Goal: Find specific page/section: Find specific page/section

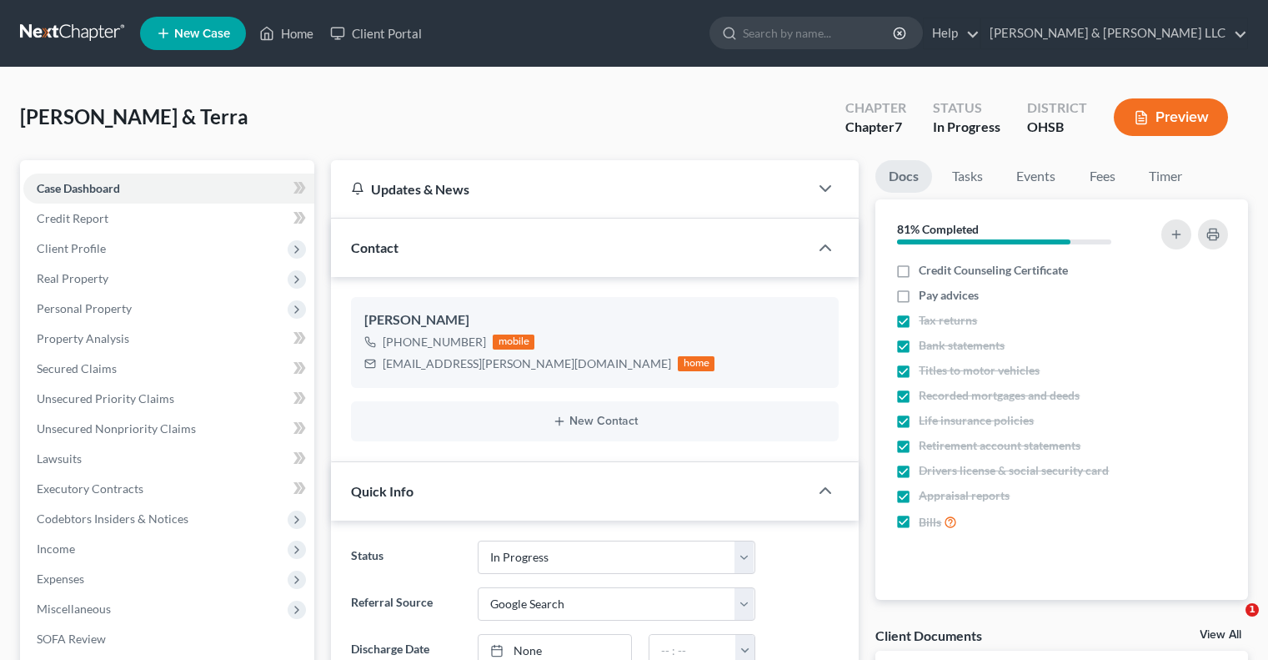
select select "4"
click at [300, 33] on link "Home" at bounding box center [286, 33] width 71 height 30
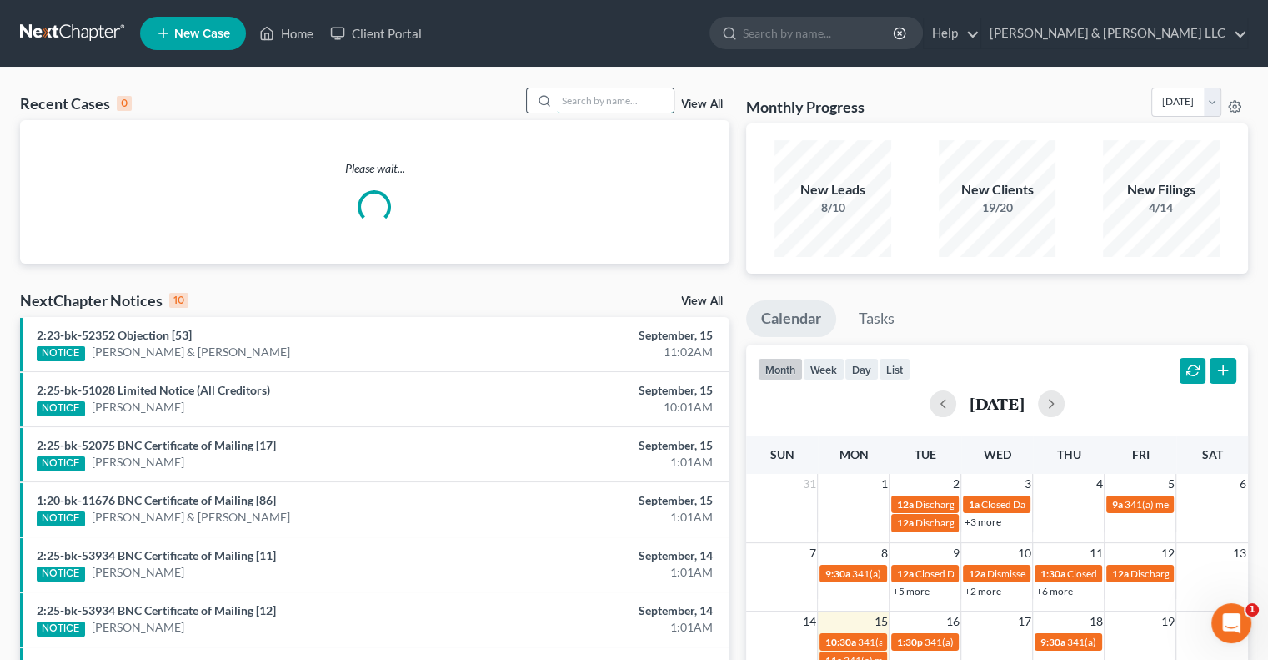
click at [610, 94] on input "search" at bounding box center [615, 100] width 117 height 24
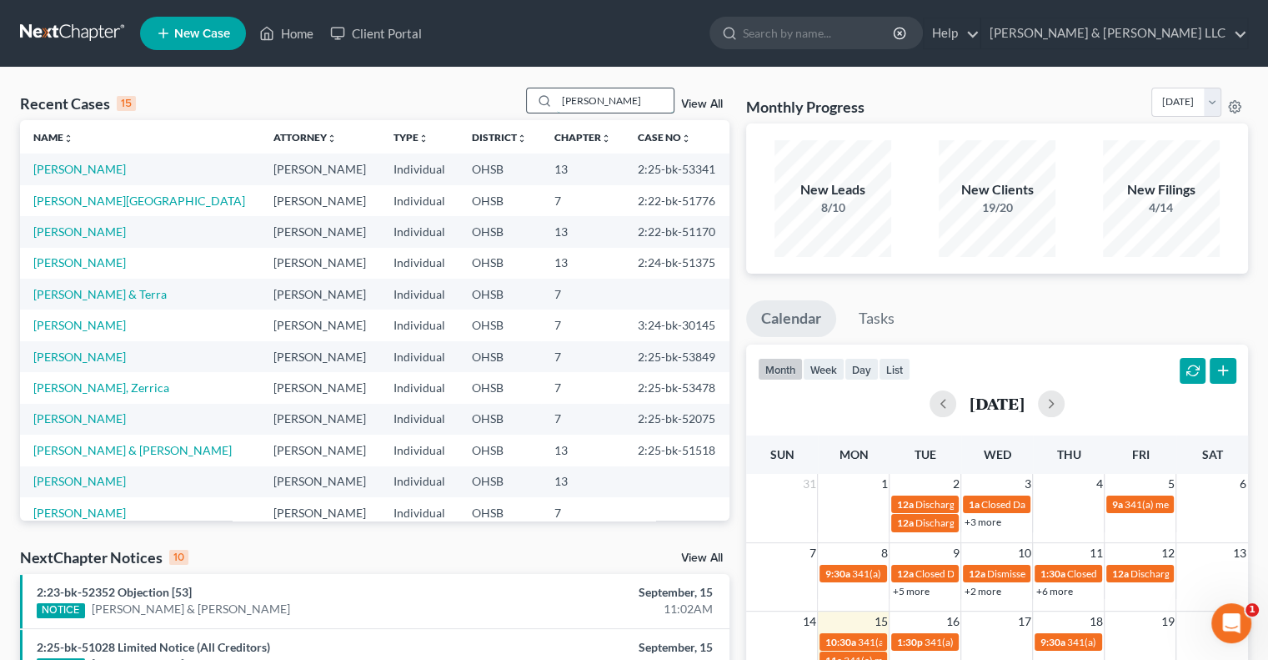
type input "[PERSON_NAME]"
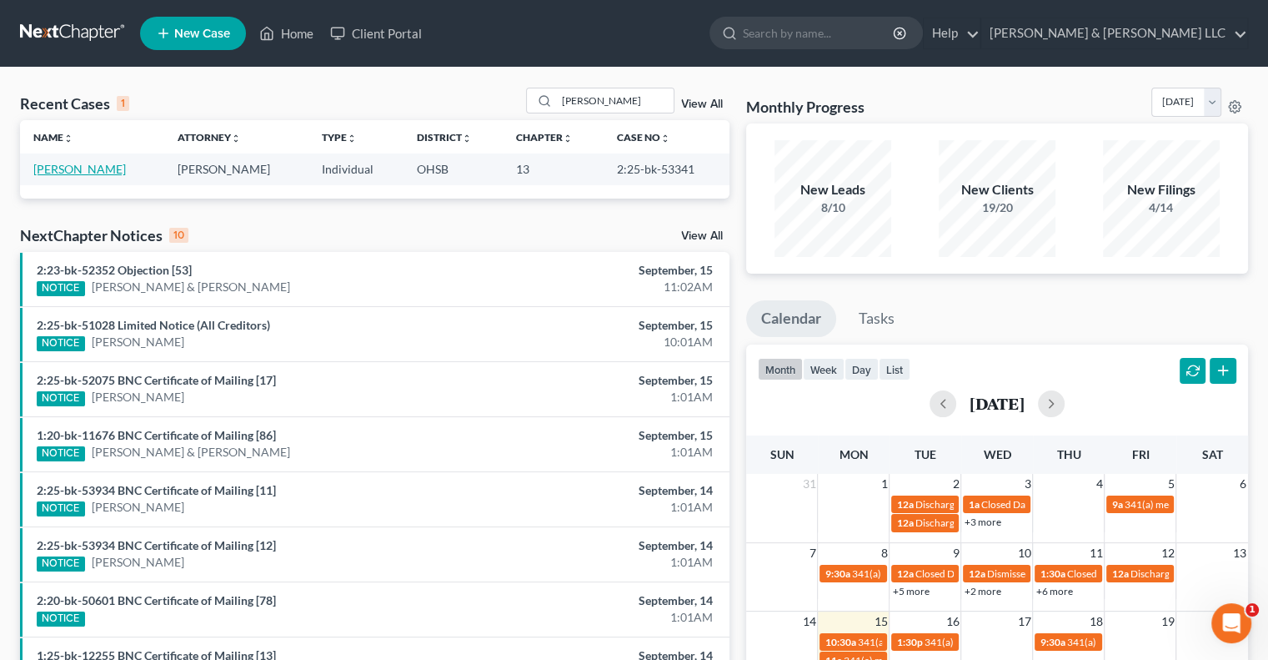
click at [95, 175] on link "[PERSON_NAME]" at bounding box center [79, 169] width 93 height 14
select select "3"
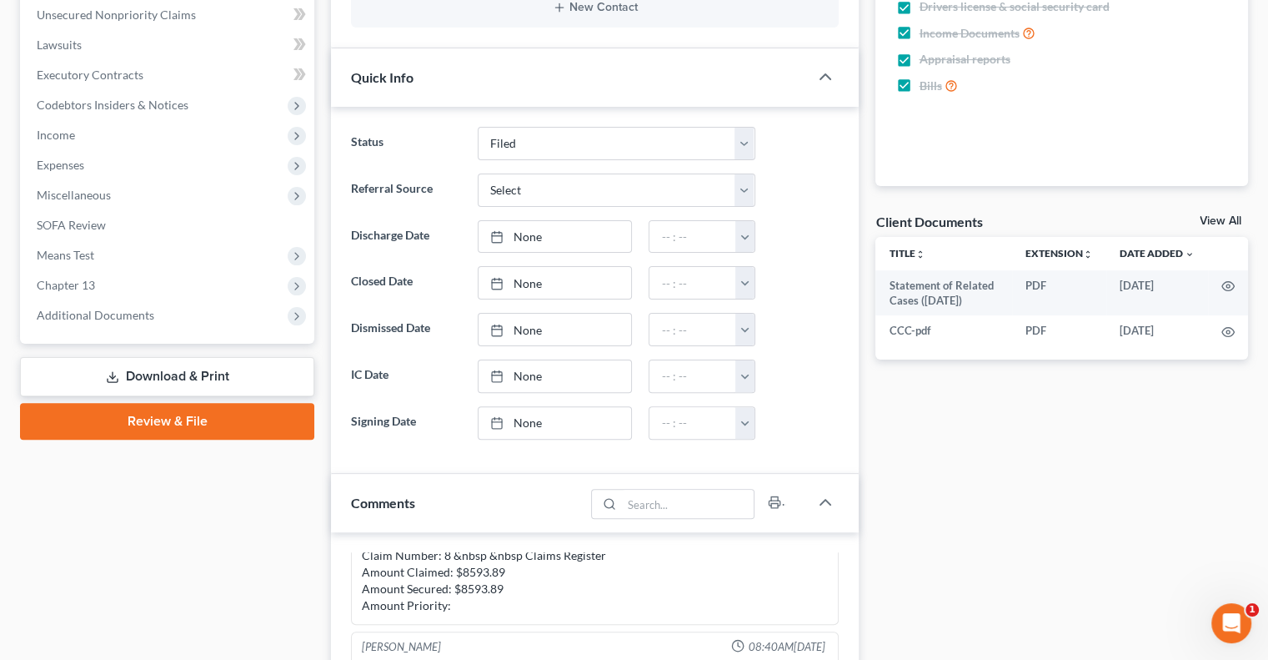
scroll to position [417, 0]
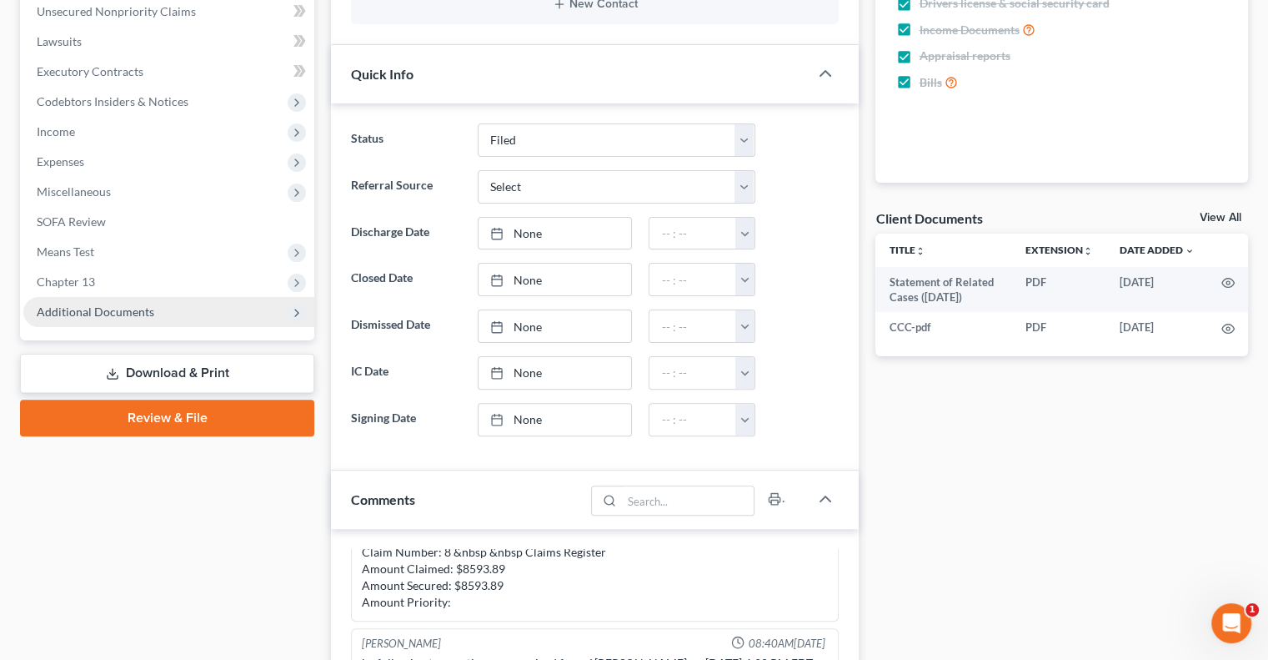
click at [93, 309] on span "Additional Documents" at bounding box center [96, 311] width 118 height 14
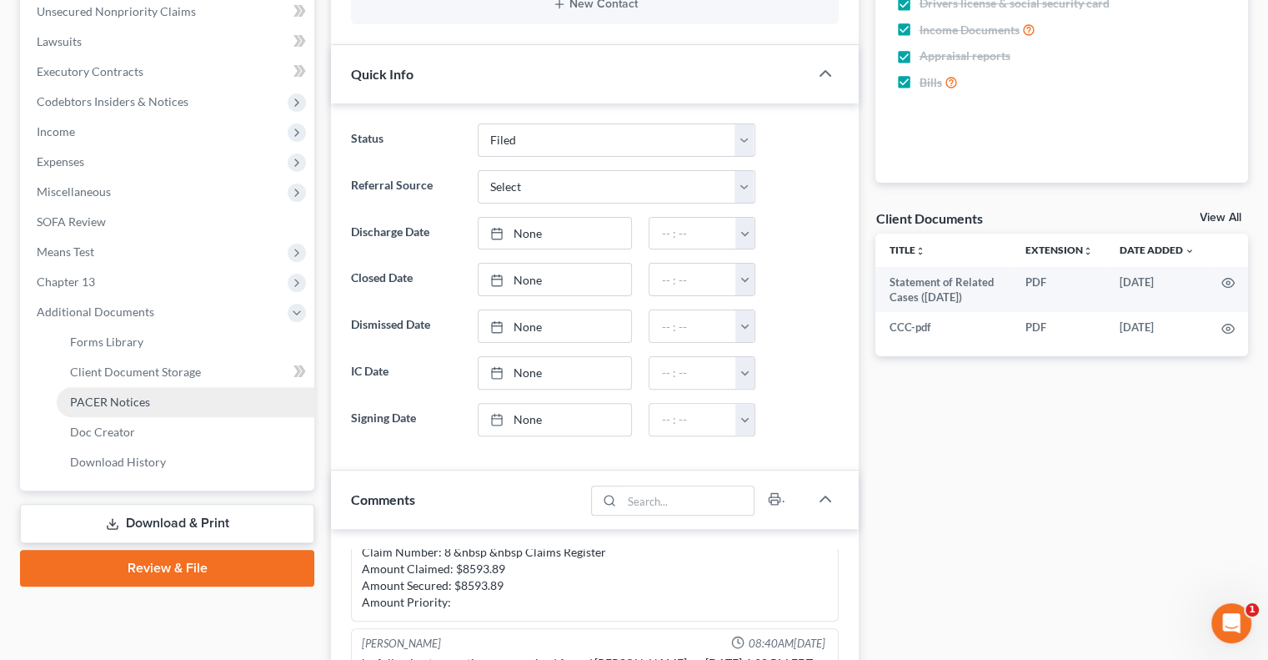
click at [121, 407] on span "PACER Notices" at bounding box center [110, 401] width 80 height 14
